Goal: Find specific page/section: Find specific page/section

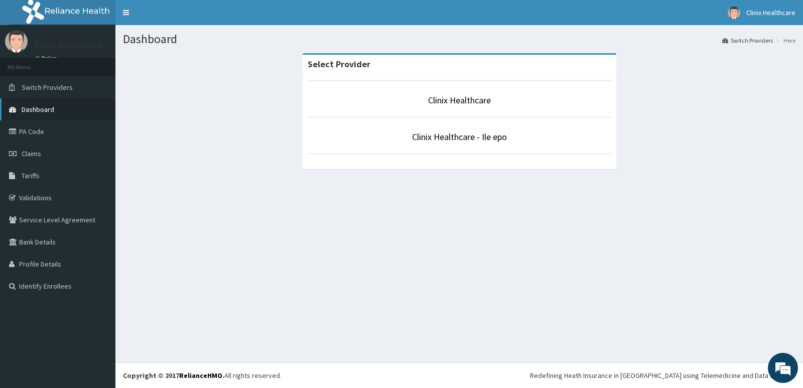
click at [45, 108] on span "Dashboard" at bounding box center [38, 109] width 33 height 9
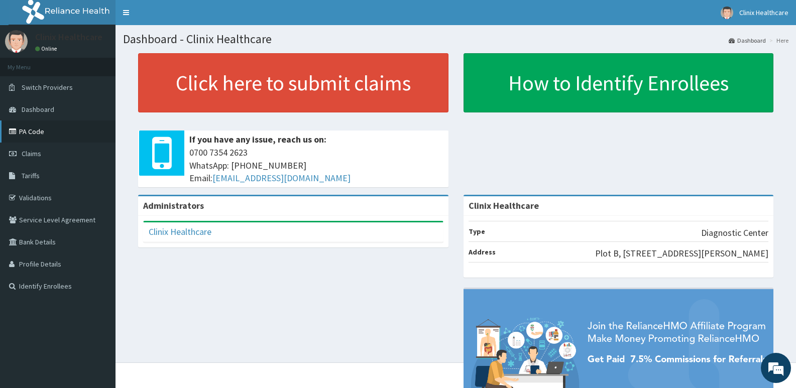
drag, startPoint x: 36, startPoint y: 130, endPoint x: 234, endPoint y: 149, distance: 198.8
click at [37, 130] on link "PA Code" at bounding box center [58, 132] width 116 height 22
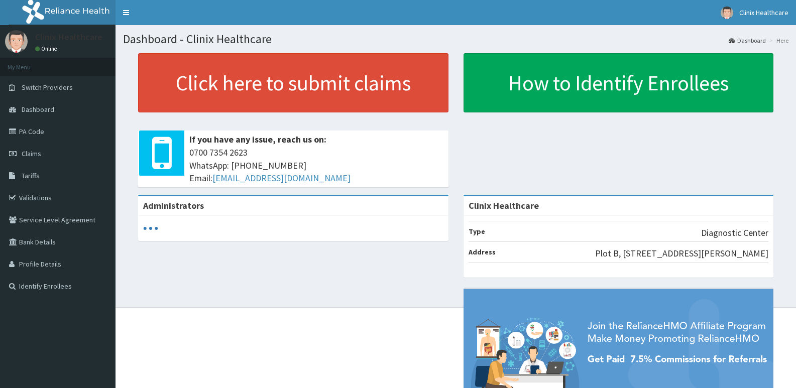
click at [38, 135] on link "PA Code" at bounding box center [58, 132] width 116 height 22
